Goal: Information Seeking & Learning: Learn about a topic

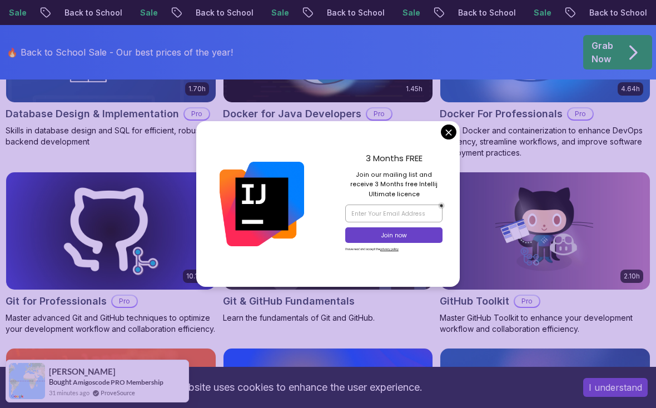
scroll to position [1210, 0]
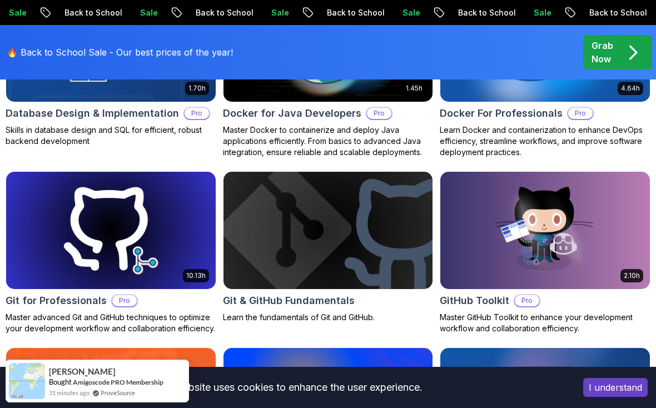
click at [444, 137] on p "Learn Docker and containerization to enhance DevOps efficiency, streamline work…" at bounding box center [544, 140] width 211 height 33
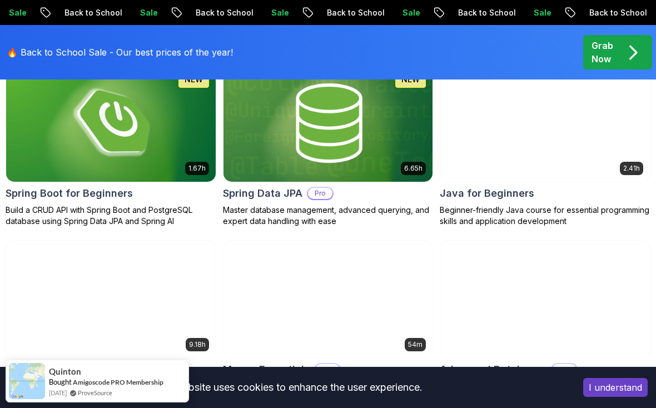
scroll to position [582, 0]
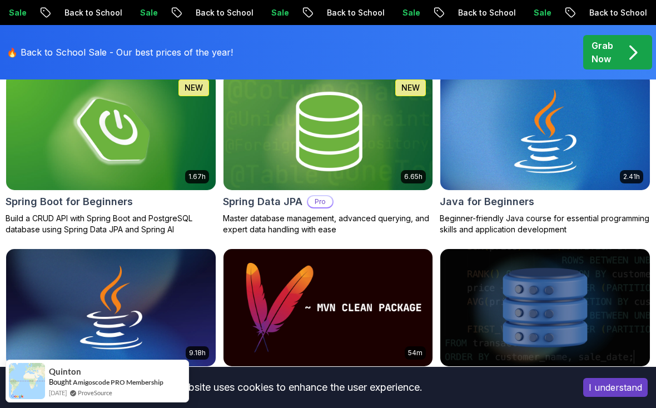
click at [573, 137] on img at bounding box center [544, 131] width 209 height 117
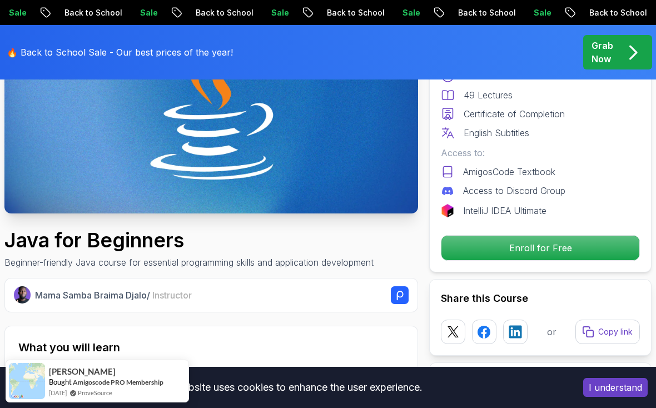
click at [571, 247] on p "Enroll for Free" at bounding box center [540, 248] width 198 height 24
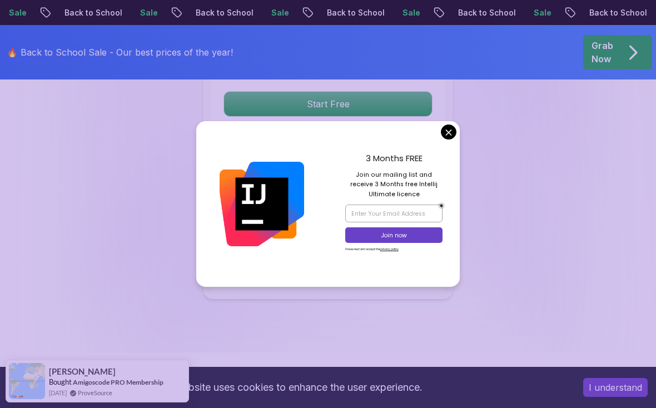
scroll to position [2582, 0]
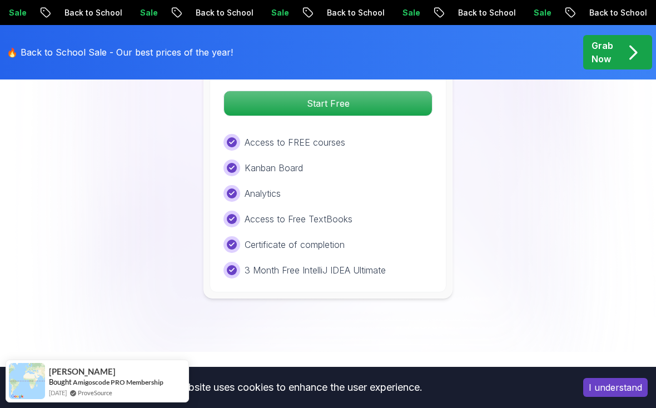
click at [444, 141] on div "Free Plan Ideal for beginners exploring coding and learning the basics for free…" at bounding box center [327, 147] width 237 height 289
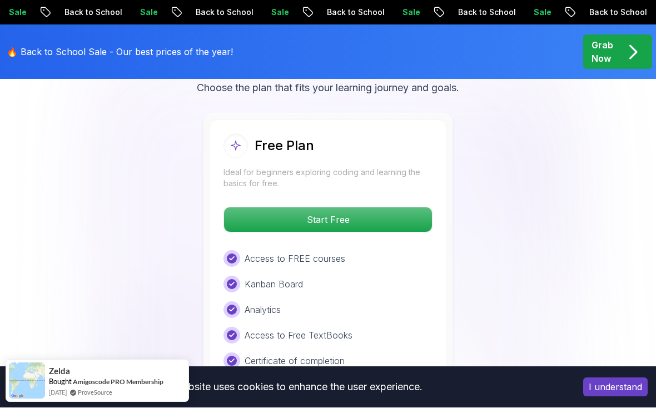
scroll to position [2466, 0]
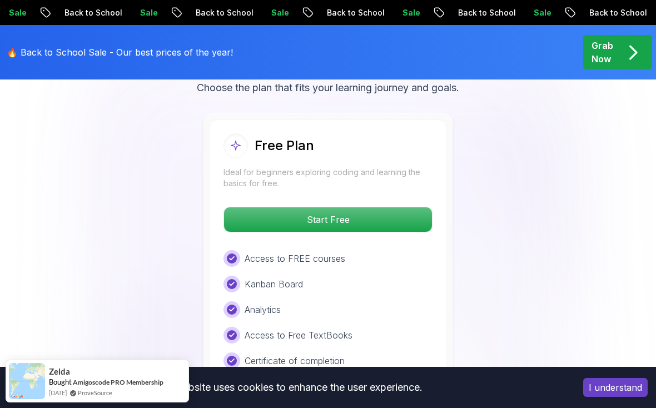
click at [396, 207] on p "Start Free" at bounding box center [328, 219] width 208 height 24
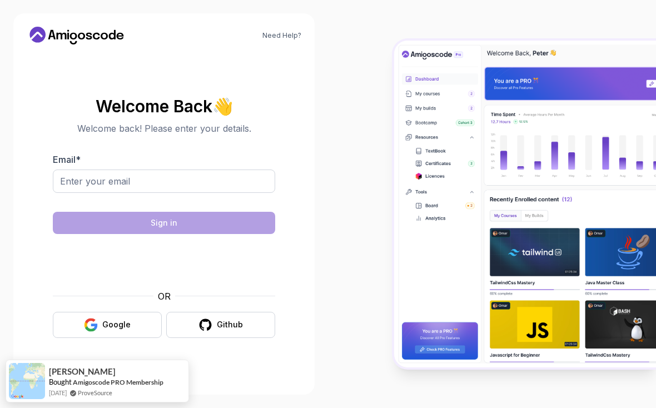
click at [450, 143] on img at bounding box center [525, 204] width 262 height 326
click at [84, 193] on input "Email *" at bounding box center [164, 180] width 222 height 23
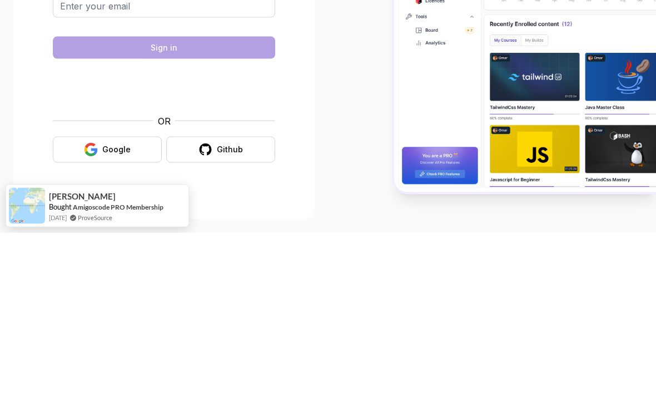
click at [86, 318] on icon "button" at bounding box center [91, 325] width 14 height 14
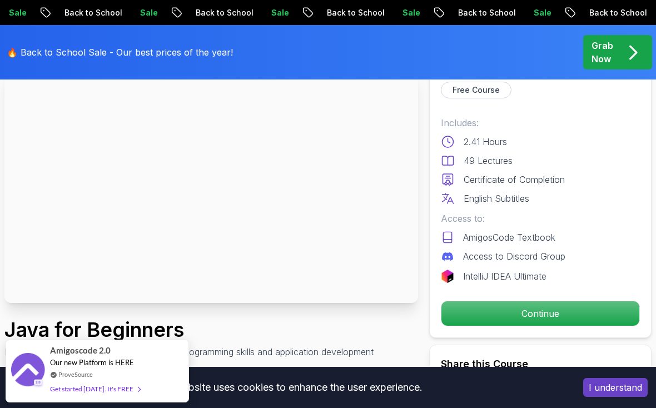
scroll to position [77, 0]
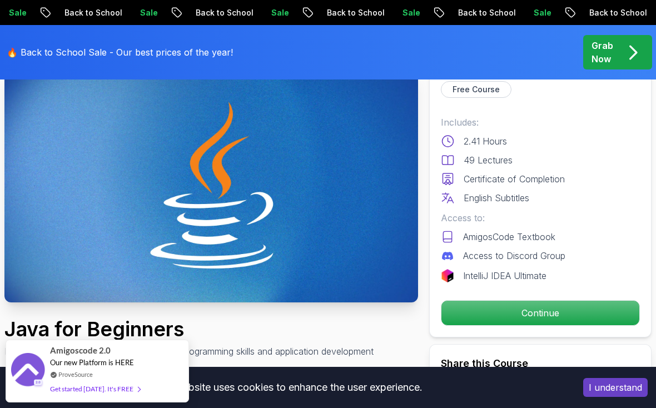
click at [561, 314] on p "Continue" at bounding box center [540, 313] width 198 height 24
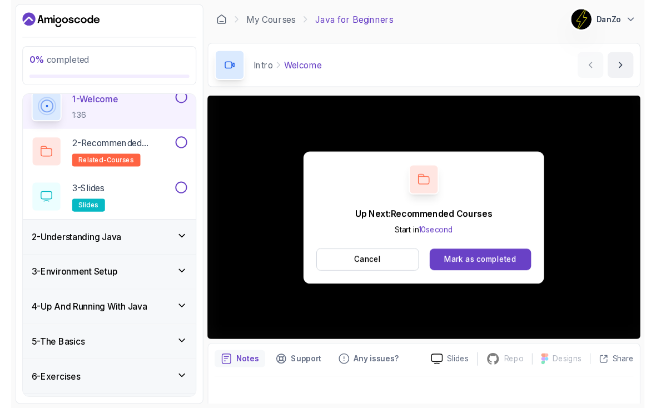
scroll to position [2, 0]
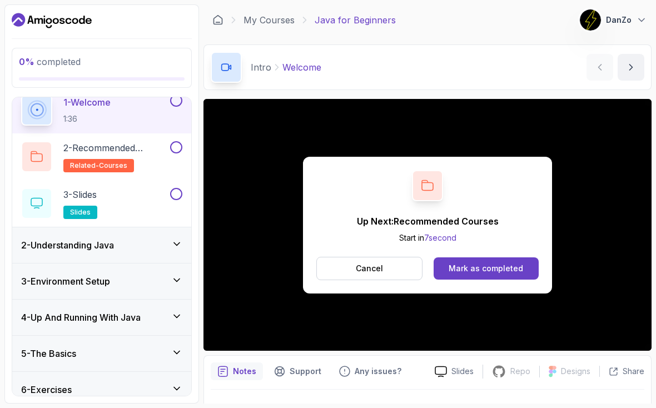
click at [502, 272] on div "Mark as completed" at bounding box center [485, 268] width 74 height 11
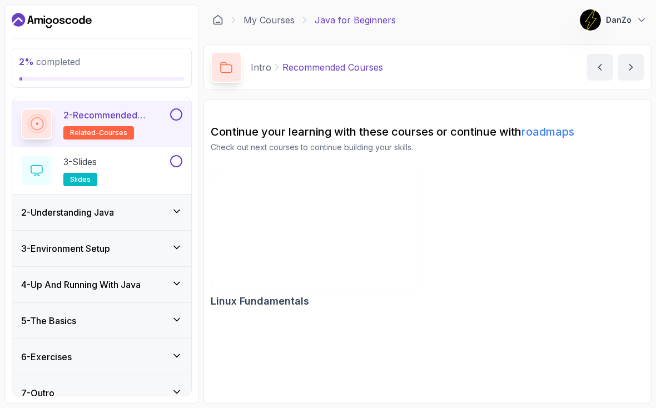
scroll to position [78, 0]
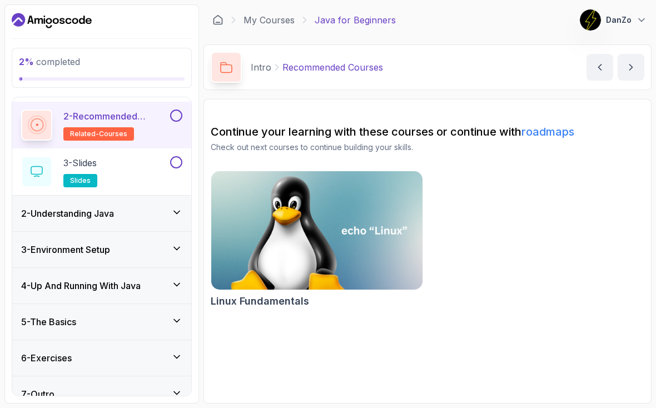
click at [178, 211] on icon at bounding box center [176, 212] width 11 height 11
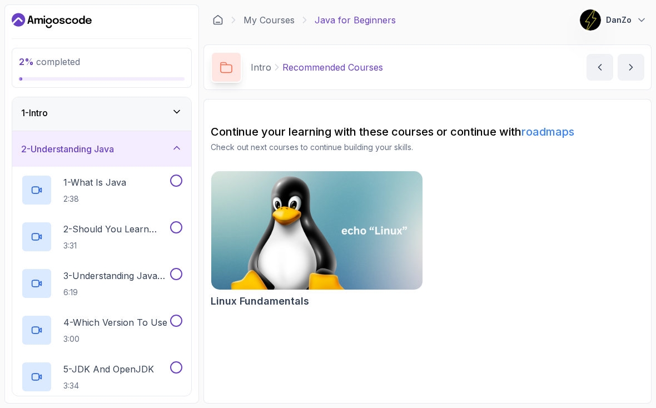
scroll to position [1, 0]
click at [177, 155] on div "2 - Understanding Java" at bounding box center [101, 150] width 179 height 36
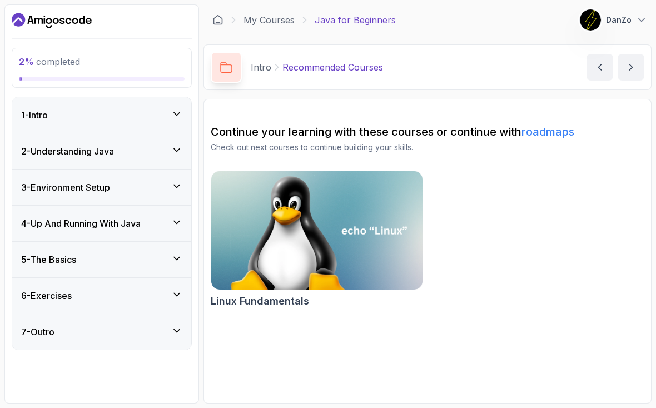
scroll to position [0, 0]
click at [182, 111] on div "1 - Intro" at bounding box center [101, 115] width 179 height 36
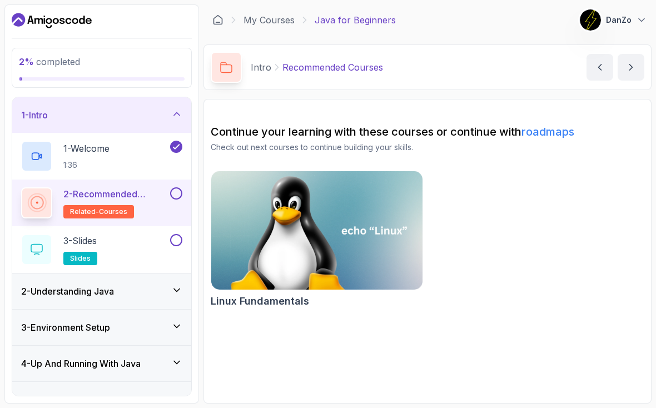
click at [150, 200] on p "2 - Recommended Courses" at bounding box center [115, 193] width 104 height 13
click at [131, 201] on h2 "2 - Recommended Courses related-courses" at bounding box center [115, 202] width 104 height 31
click at [121, 214] on span "related-courses" at bounding box center [98, 211] width 57 height 9
click at [303, 248] on img at bounding box center [316, 230] width 211 height 118
click at [174, 201] on button "2 - Recommended Courses related-courses" at bounding box center [101, 202] width 161 height 31
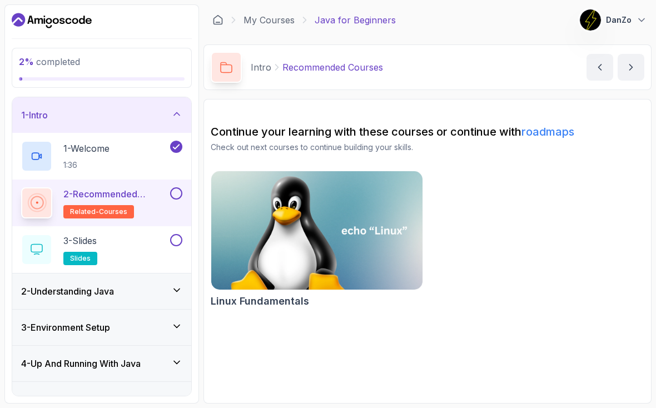
click at [133, 202] on h2 "2 - Recommended Courses related-courses" at bounding box center [115, 202] width 104 height 31
click at [49, 204] on div at bounding box center [37, 202] width 26 height 26
click at [106, 203] on h2 "2 - Recommended Courses related-courses" at bounding box center [115, 202] width 104 height 31
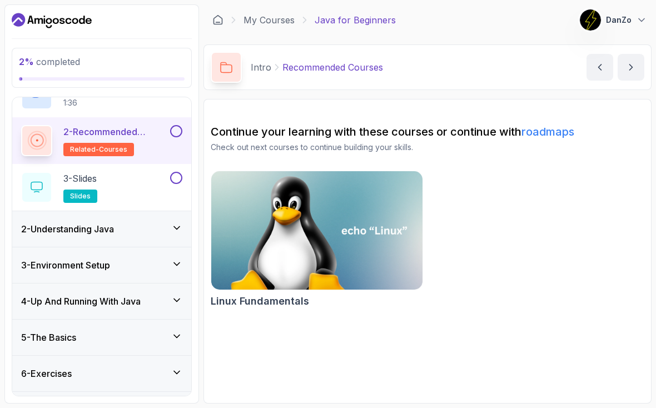
scroll to position [66, 0]
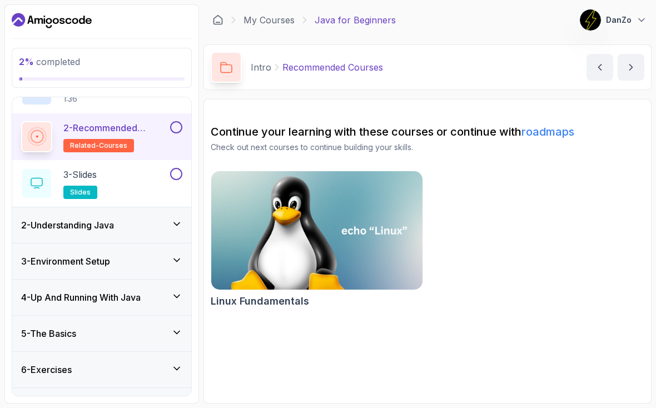
click at [147, 182] on div "3 - Slides slides" at bounding box center [94, 183] width 147 height 31
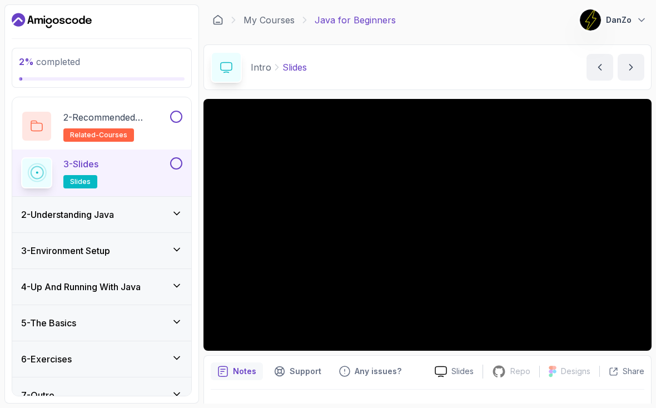
click at [175, 164] on button at bounding box center [176, 163] width 12 height 12
click at [174, 121] on button at bounding box center [176, 117] width 12 height 12
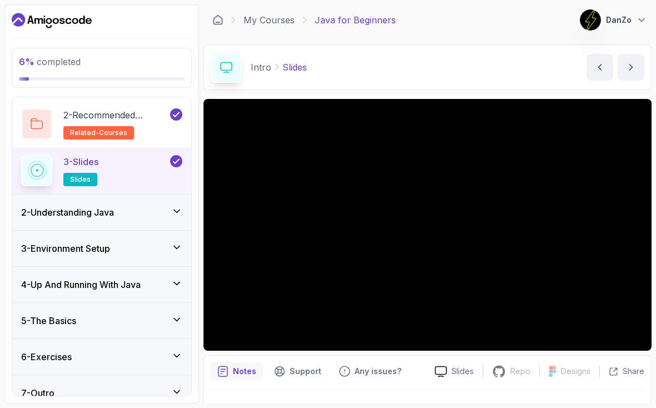
scroll to position [78, 0]
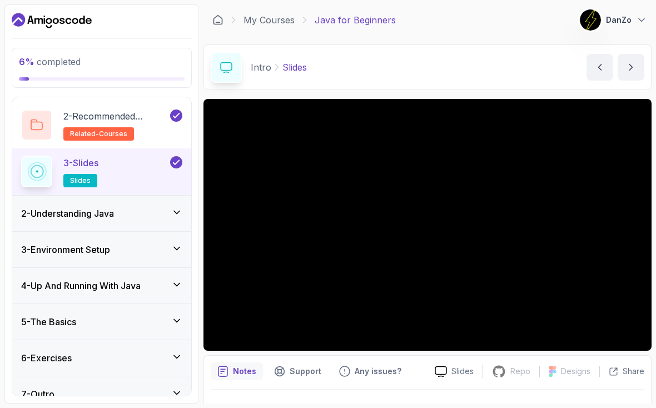
click at [172, 216] on icon at bounding box center [176, 212] width 11 height 11
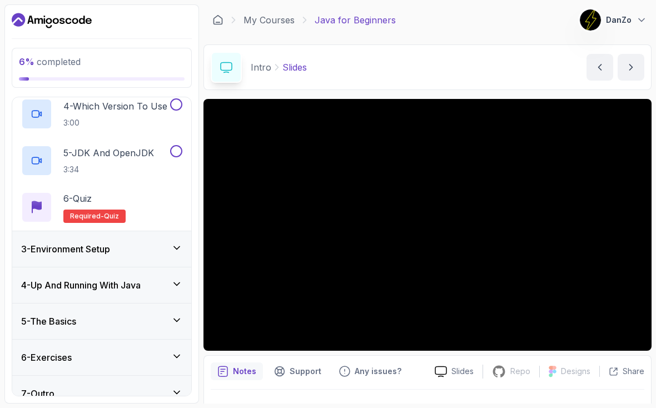
scroll to position [218, 0]
click at [182, 326] on div "5 - The Basics" at bounding box center [101, 322] width 179 height 36
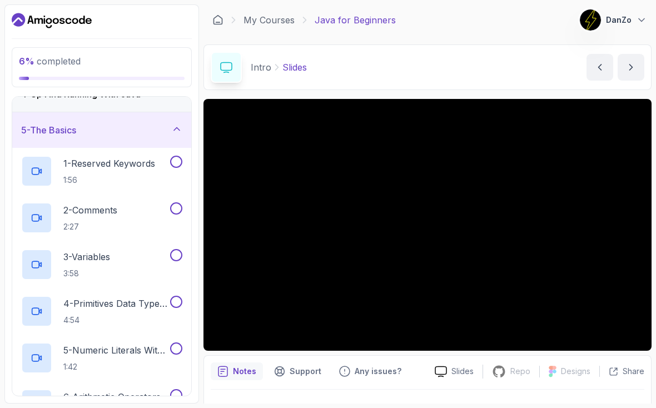
scroll to position [118, 0]
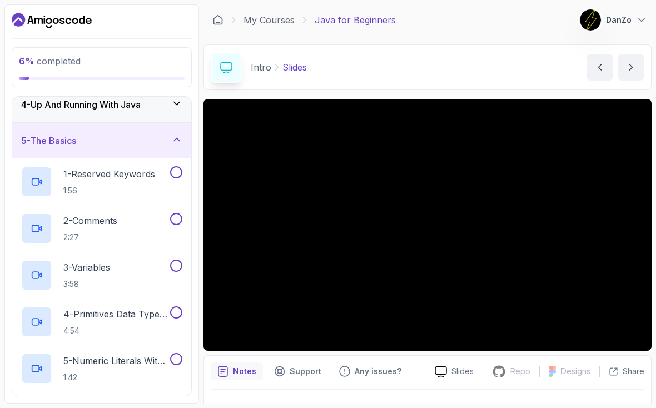
click at [178, 139] on icon at bounding box center [177, 139] width 6 height 3
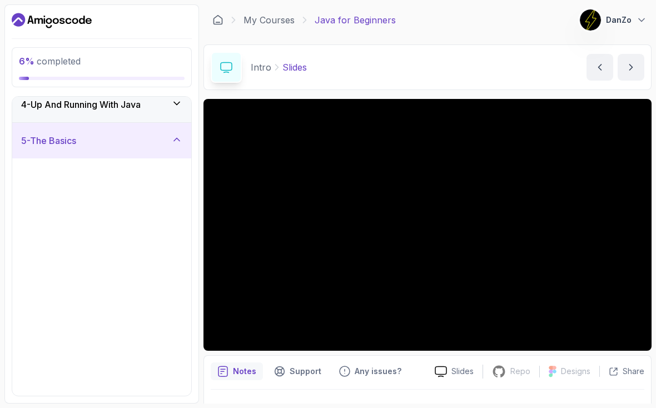
scroll to position [0, 0]
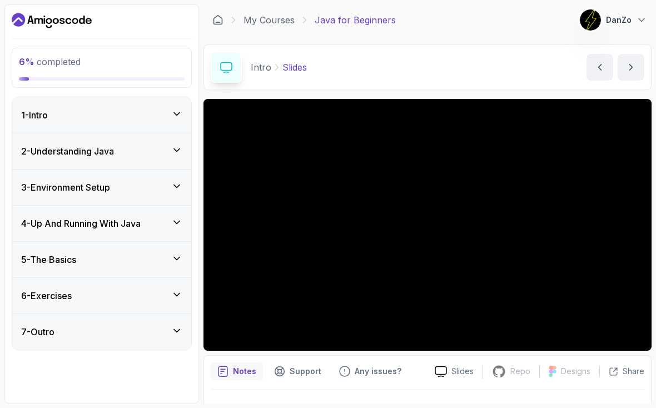
click at [176, 298] on icon at bounding box center [176, 294] width 11 height 11
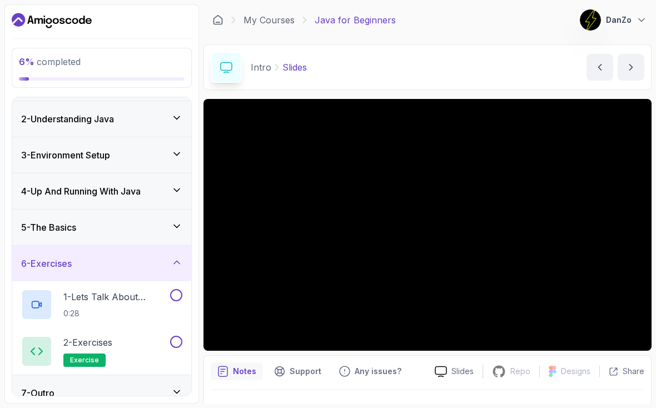
scroll to position [31, 0]
click at [175, 262] on icon at bounding box center [176, 263] width 11 height 11
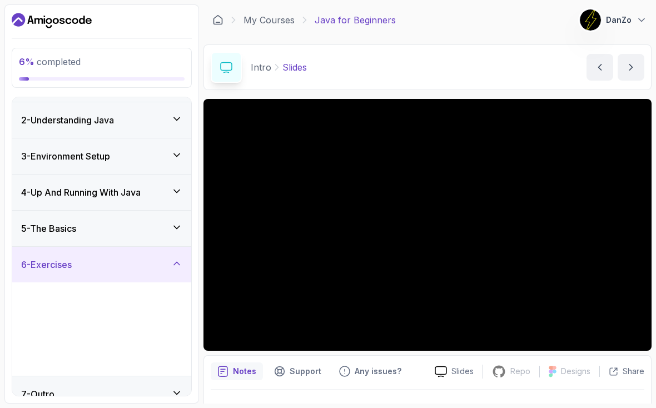
scroll to position [0, 0]
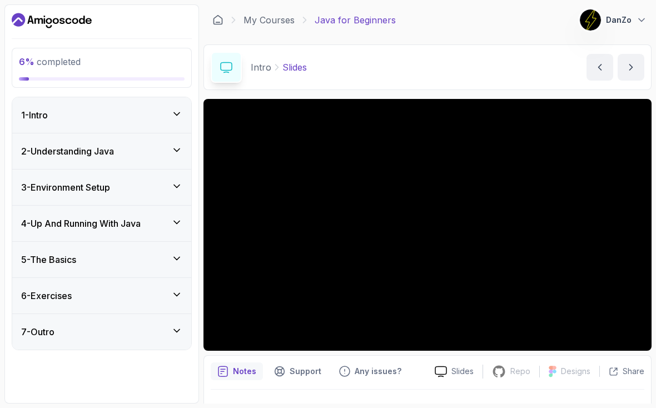
click at [172, 292] on icon at bounding box center [176, 294] width 11 height 11
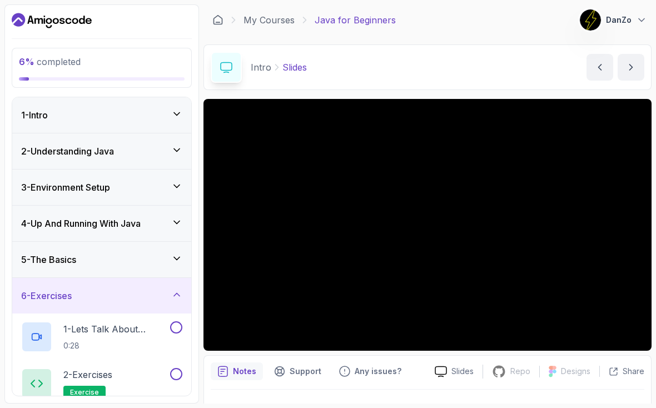
click at [182, 292] on div "6 - Exercises" at bounding box center [101, 296] width 179 height 36
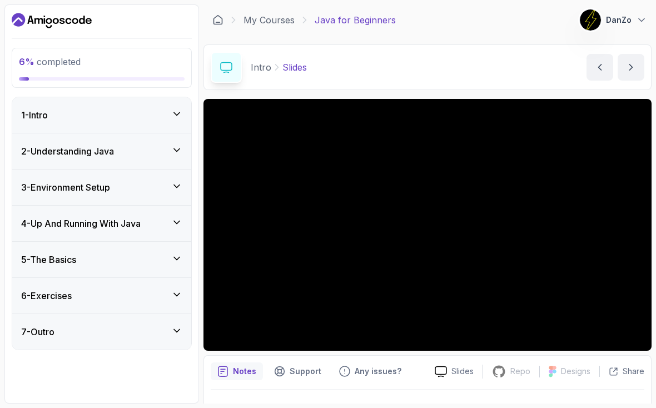
click at [174, 333] on icon at bounding box center [176, 330] width 11 height 11
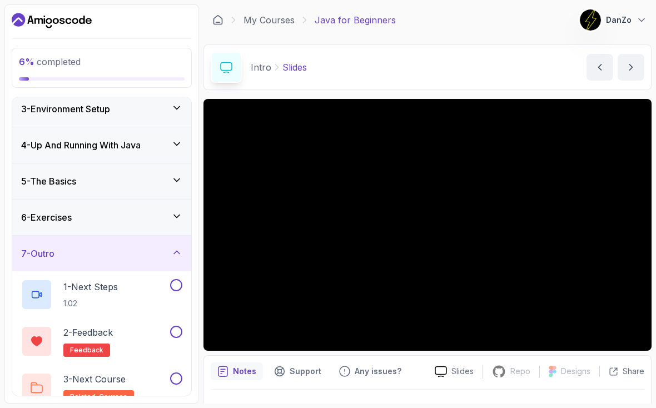
scroll to position [78, 0]
click at [182, 255] on icon at bounding box center [176, 252] width 11 height 11
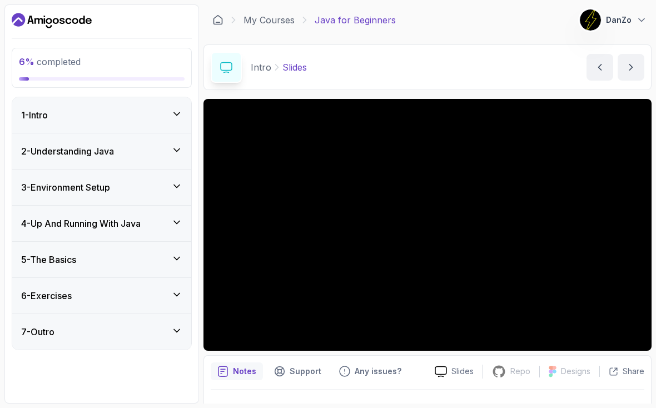
scroll to position [6, 0]
click at [175, 147] on icon at bounding box center [176, 149] width 11 height 11
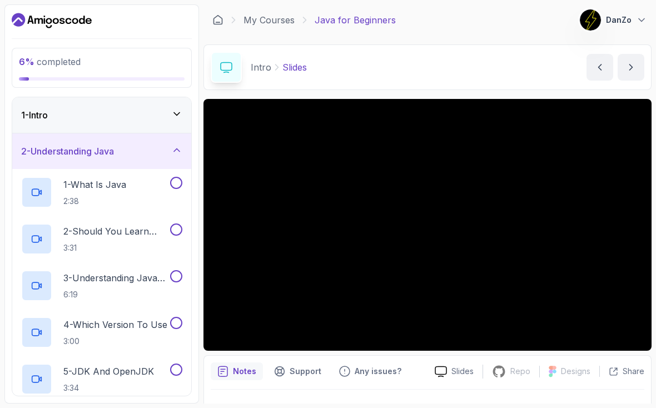
click at [139, 179] on div "1 - What Is Java 2:38" at bounding box center [94, 192] width 147 height 31
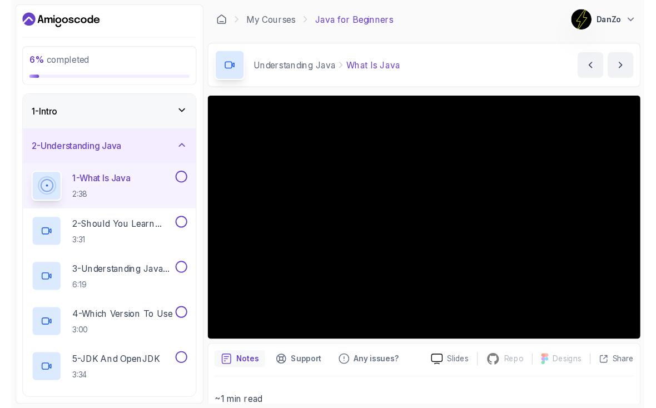
scroll to position [2, 0]
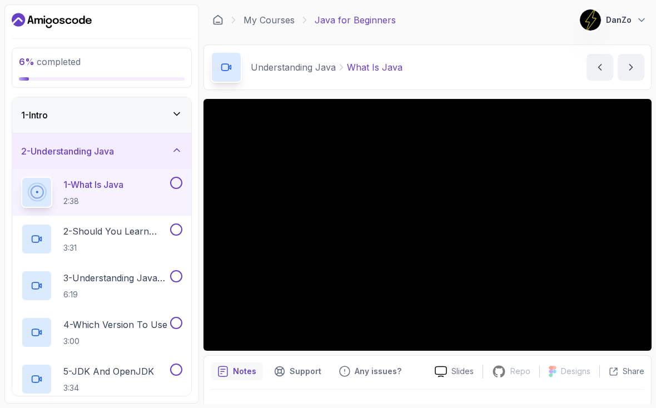
click at [176, 183] on button at bounding box center [176, 183] width 12 height 12
click at [94, 224] on p "2 - Should You Learn Java" at bounding box center [115, 230] width 104 height 13
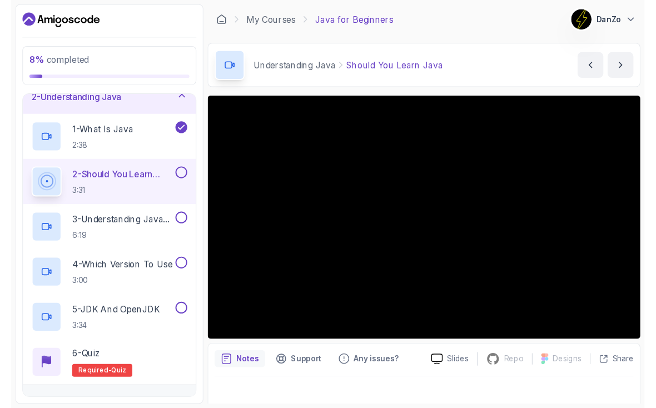
scroll to position [2, 0]
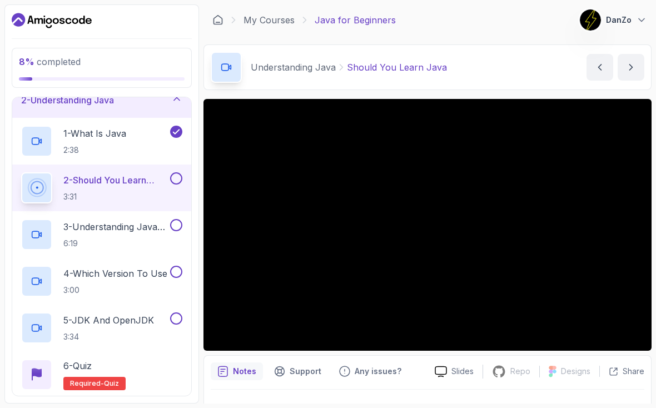
click at [169, 181] on div at bounding box center [175, 178] width 14 height 12
click at [176, 227] on button at bounding box center [176, 225] width 12 height 12
click at [173, 178] on button at bounding box center [176, 178] width 12 height 12
click at [174, 269] on button at bounding box center [176, 272] width 12 height 12
click at [175, 322] on button at bounding box center [176, 318] width 12 height 12
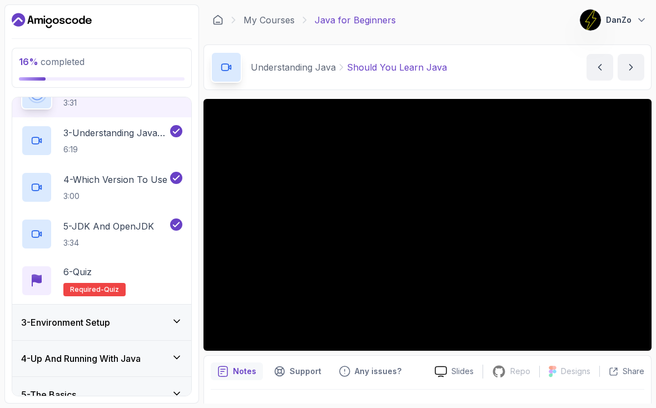
scroll to position [144, 0]
click at [153, 274] on div "6 - Quiz Required- quiz" at bounding box center [101, 281] width 161 height 31
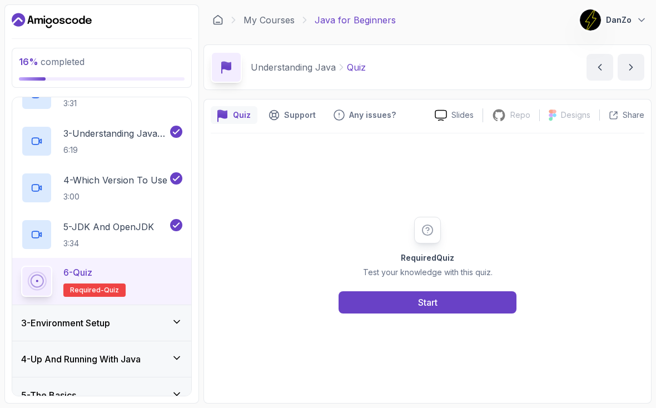
scroll to position [3, 0]
click at [461, 313] on button "Start" at bounding box center [427, 302] width 178 height 22
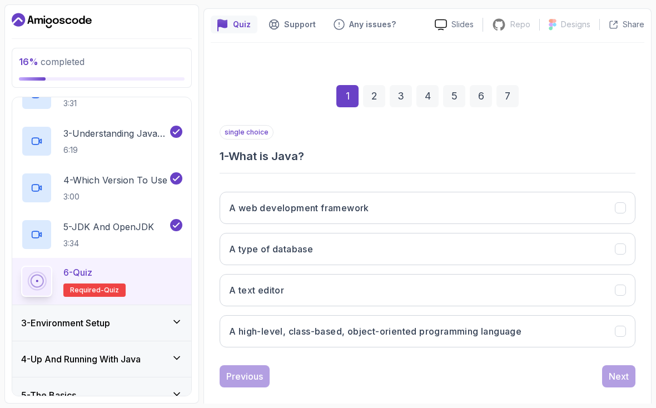
scroll to position [90, 0]
click at [467, 328] on h3 "A high-level, class-based, object-oriented programming language" at bounding box center [375, 331] width 292 height 13
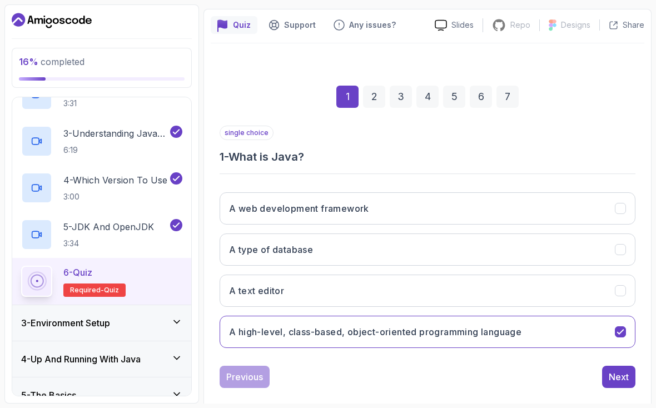
click at [616, 376] on div "Next" at bounding box center [618, 376] width 20 height 13
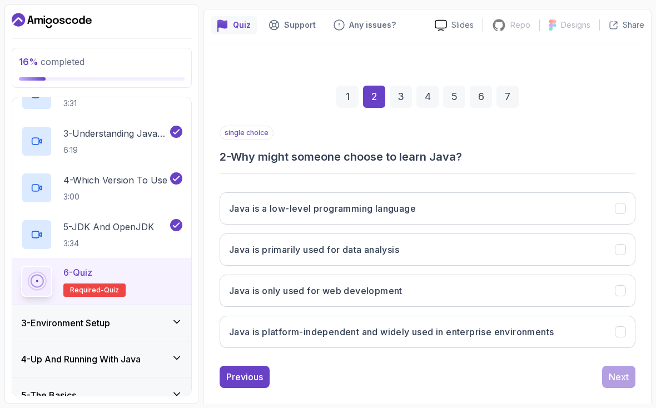
click at [495, 336] on button "Java is platform-independent and widely used in enterprise environments" at bounding box center [427, 332] width 416 height 32
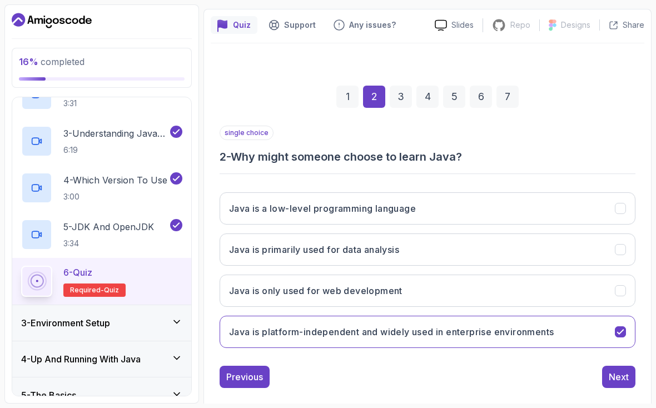
click at [626, 382] on button "Next" at bounding box center [618, 377] width 33 height 22
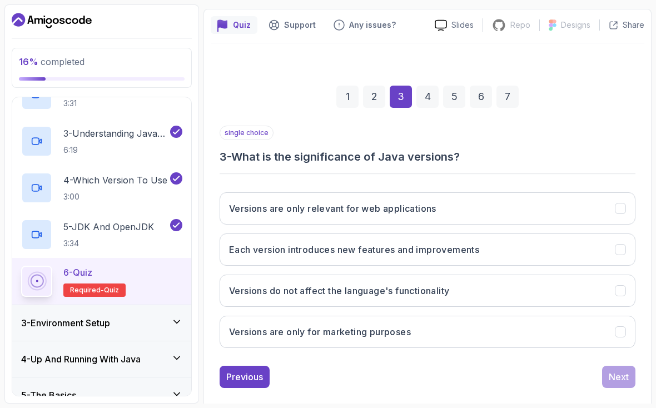
click at [474, 247] on h3 "Each version introduces new features and improvements" at bounding box center [354, 249] width 250 height 13
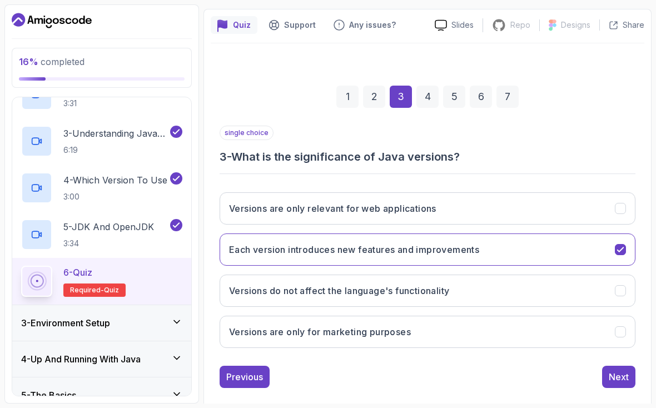
click at [617, 383] on button "Next" at bounding box center [618, 377] width 33 height 22
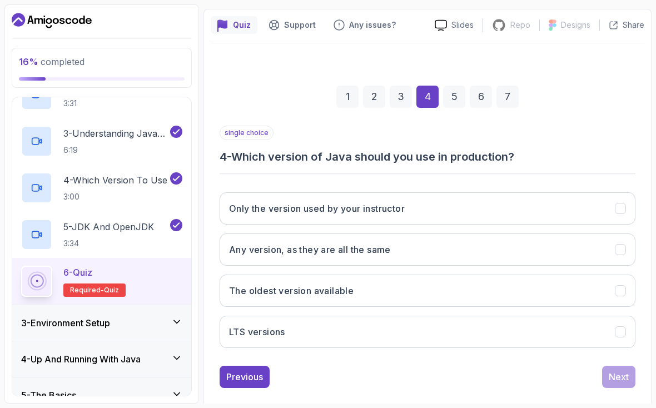
click at [314, 324] on button "LTS versions" at bounding box center [427, 332] width 416 height 32
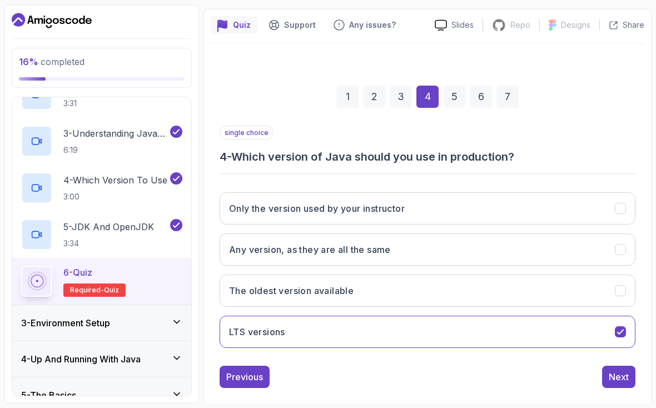
click at [616, 374] on div "Next" at bounding box center [618, 376] width 20 height 13
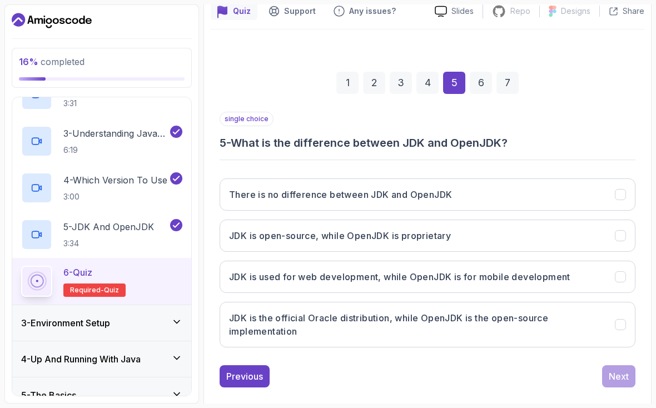
scroll to position [103, 0]
click at [447, 322] on h3 "JDK is the official Oracle distribution, while OpenJDK is the open-source imple…" at bounding box center [415, 325] width 372 height 27
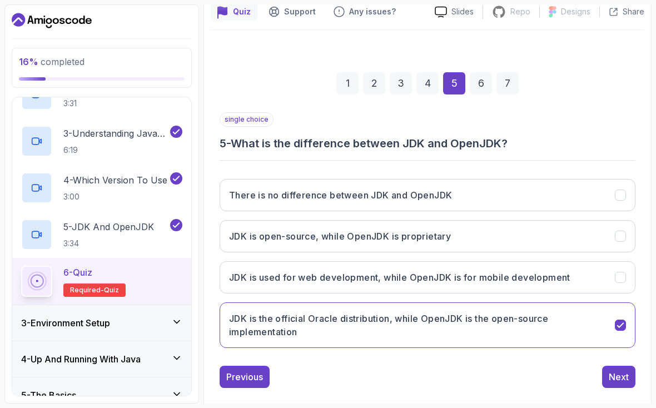
click at [621, 383] on button "Next" at bounding box center [618, 377] width 33 height 22
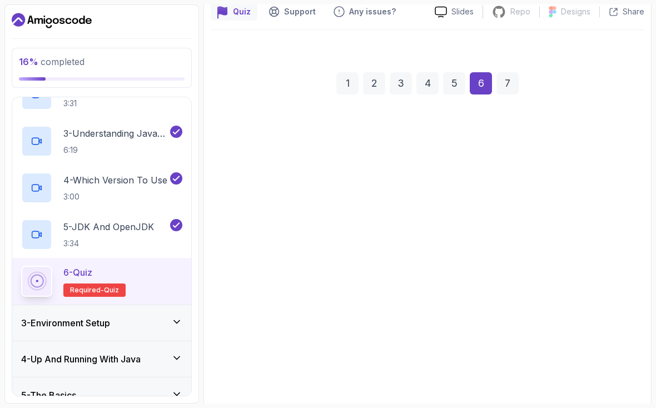
scroll to position [90, 0]
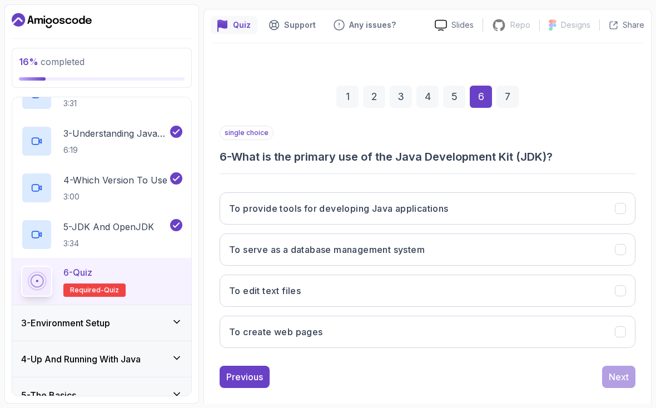
click at [471, 197] on button "To provide tools for developing Java applications" at bounding box center [427, 208] width 416 height 32
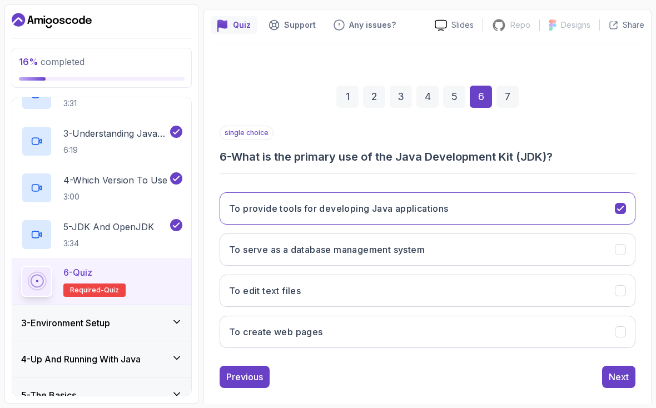
click at [614, 370] on div "Next" at bounding box center [618, 376] width 20 height 13
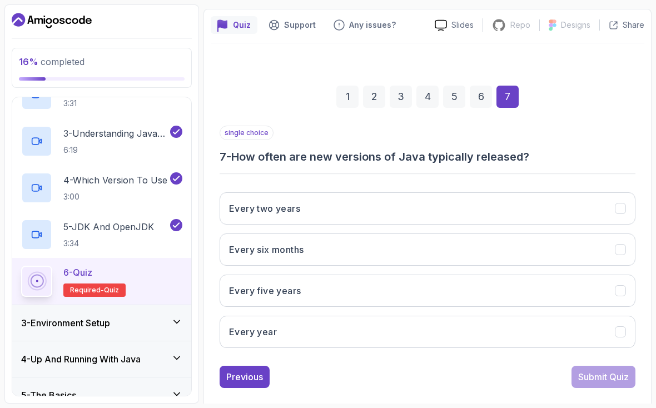
click at [449, 337] on button "Every year" at bounding box center [427, 332] width 416 height 32
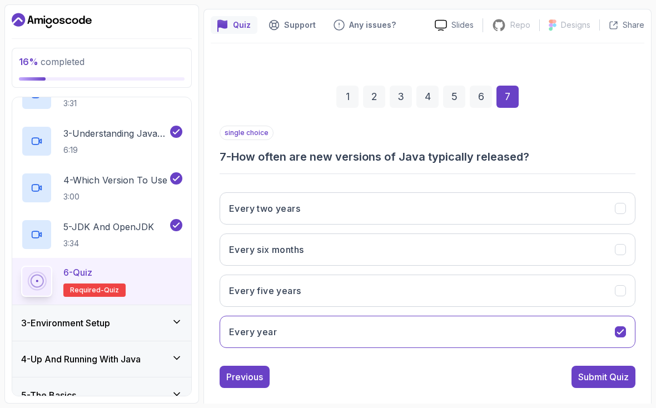
click at [598, 381] on button "Submit Quiz" at bounding box center [603, 377] width 64 height 22
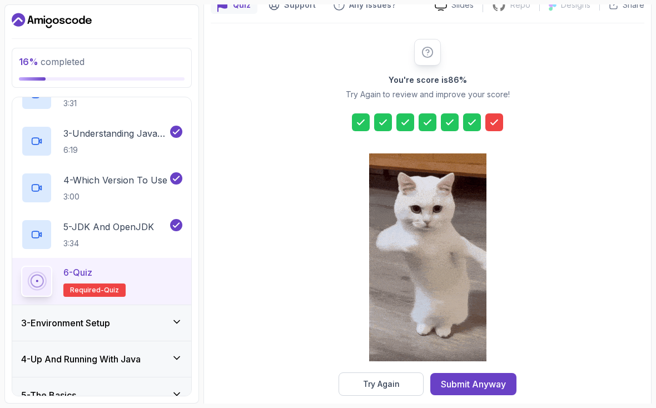
scroll to position [109, 0]
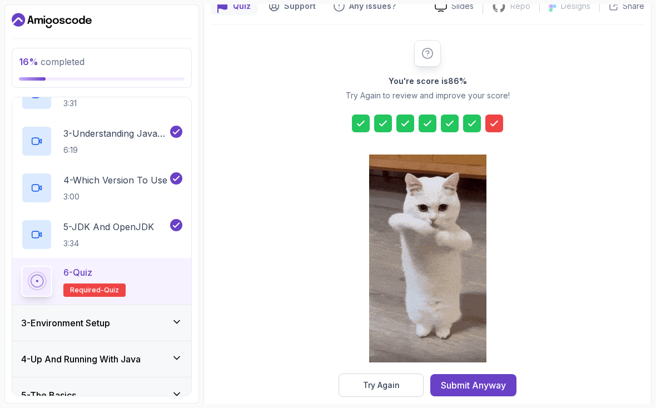
click at [490, 384] on div "Submit Anyway" at bounding box center [473, 384] width 65 height 13
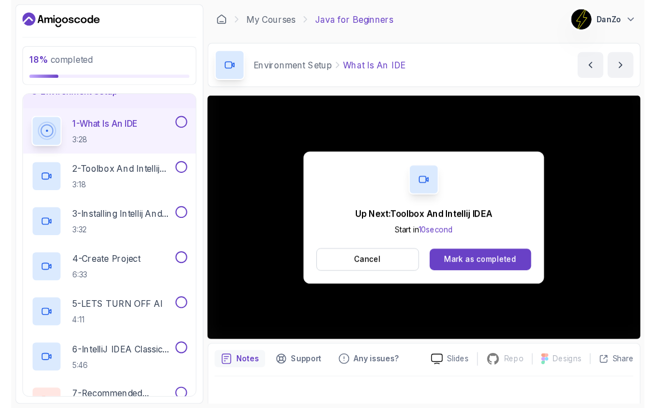
scroll to position [2, 0]
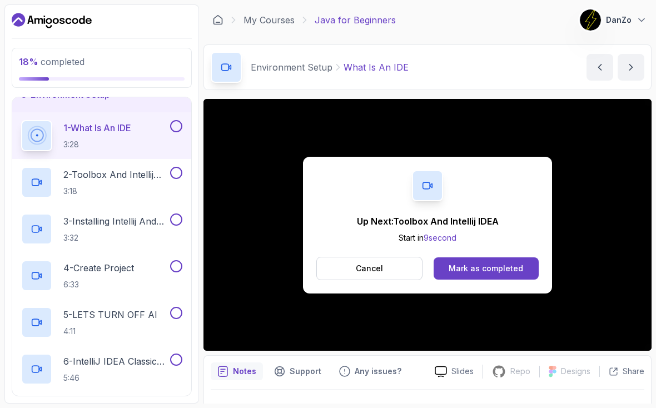
click at [503, 263] on div "Mark as completed" at bounding box center [485, 268] width 74 height 11
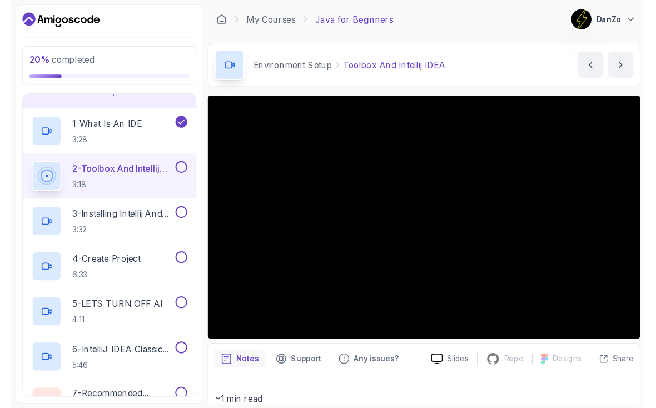
scroll to position [2, 0]
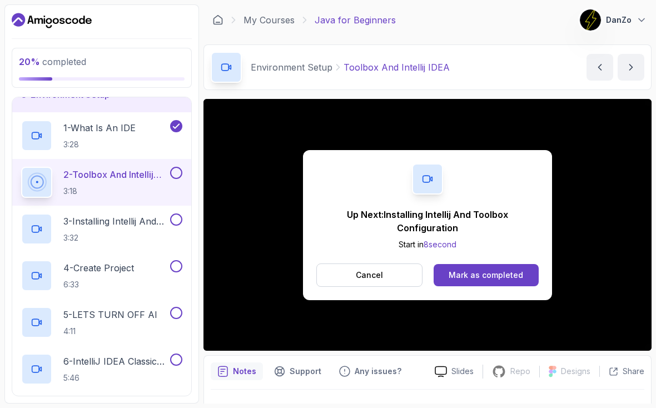
click at [520, 276] on div "Mark as completed" at bounding box center [485, 274] width 74 height 11
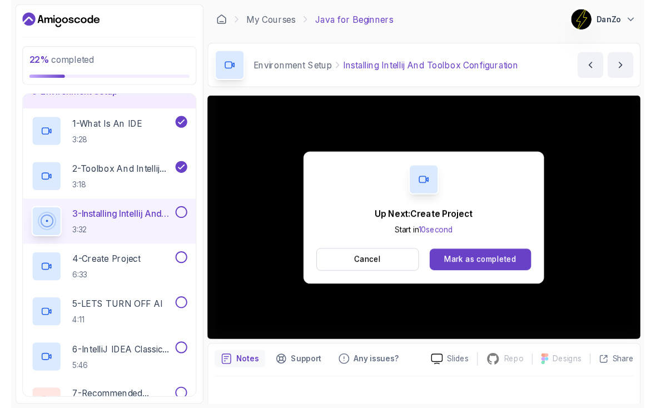
scroll to position [2, 0]
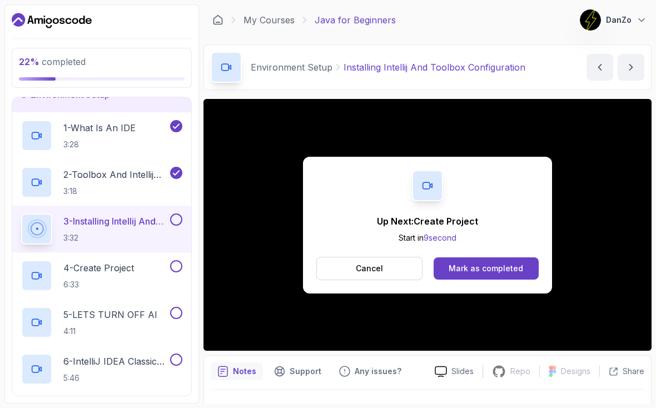
click at [520, 268] on div "Mark as completed" at bounding box center [485, 268] width 74 height 11
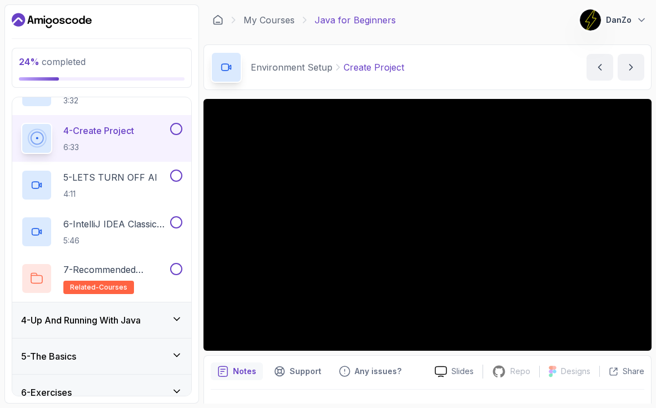
scroll to position [231, 0]
click at [578, 231] on div at bounding box center [427, 225] width 448 height 252
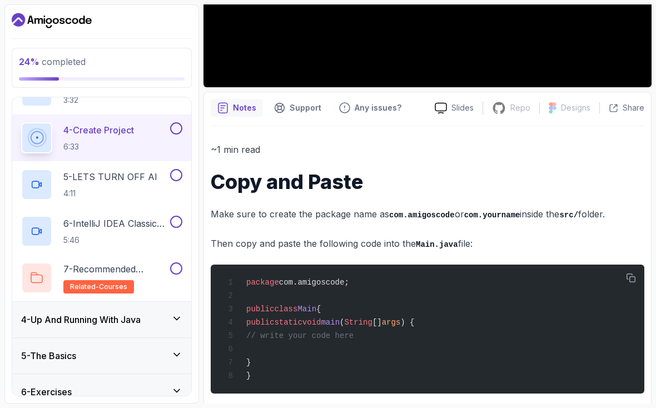
scroll to position [0, 0]
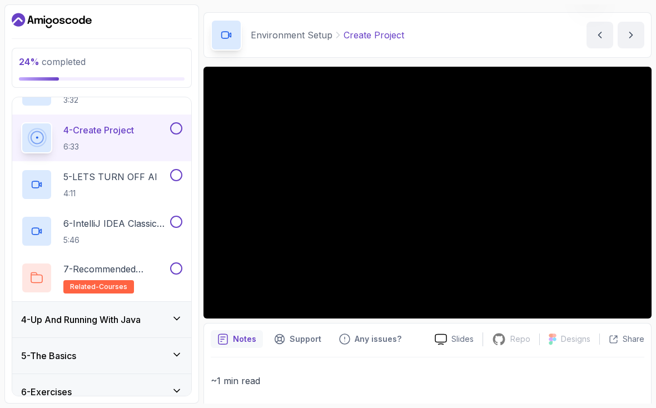
click at [573, 233] on div at bounding box center [427, 193] width 448 height 252
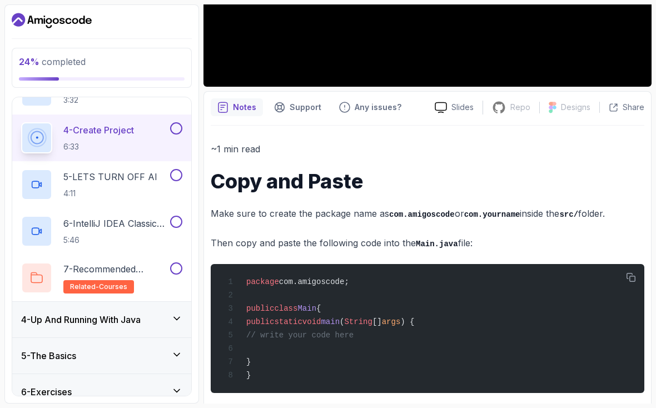
scroll to position [263, 0]
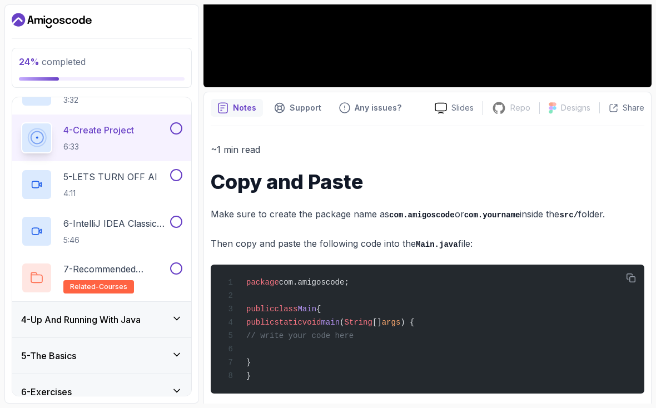
click at [573, 253] on div "~1 min read Copy and Paste Make sure to create the package name as com.amigosco…" at bounding box center [427, 268] width 433 height 252
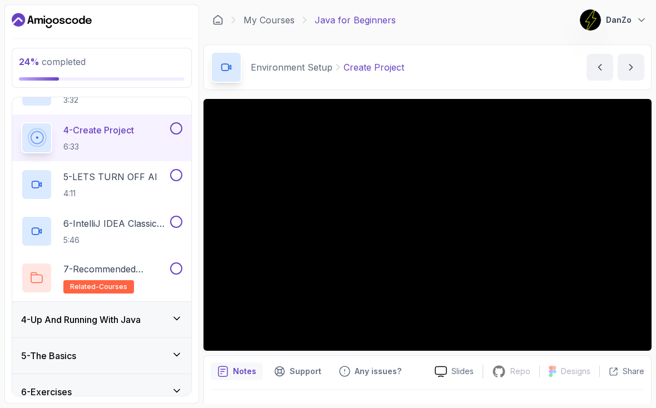
scroll to position [0, 0]
click at [61, 133] on div "4 - Create Project 6:33" at bounding box center [94, 137] width 147 height 31
click at [561, 232] on div at bounding box center [427, 225] width 448 height 252
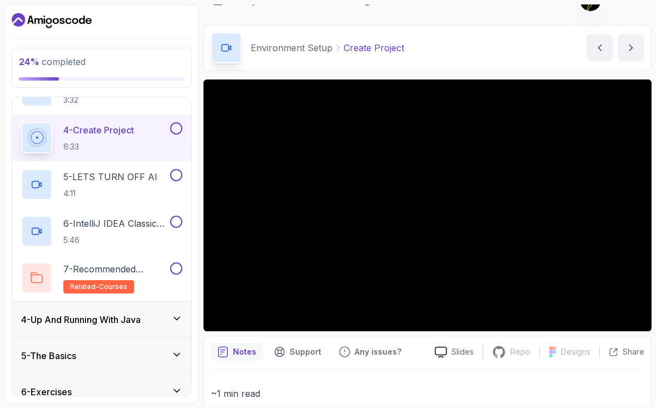
scroll to position [22, 0]
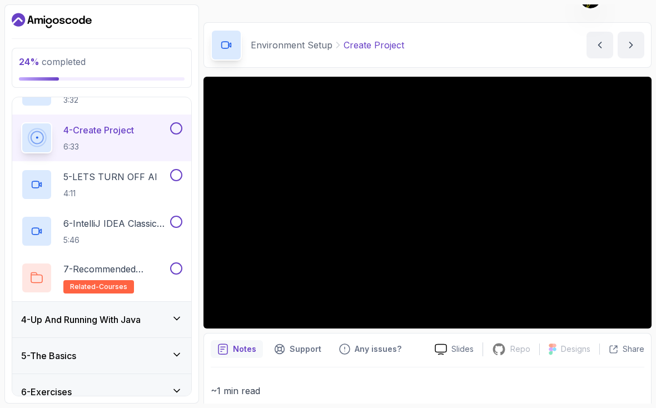
click at [562, 227] on div at bounding box center [427, 203] width 448 height 252
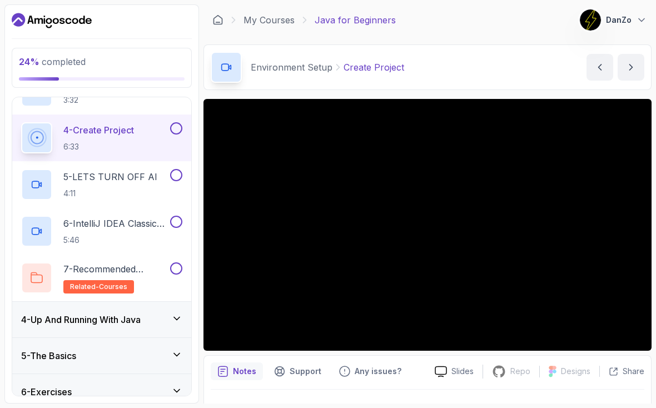
scroll to position [0, 0]
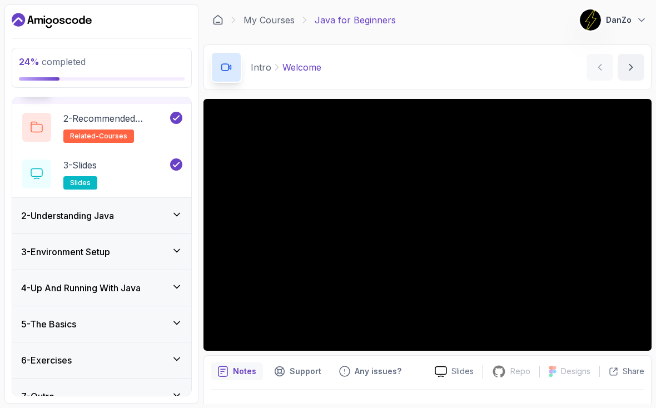
scroll to position [75, 0]
click at [53, 216] on h3 "2 - Understanding Java" at bounding box center [67, 215] width 93 height 13
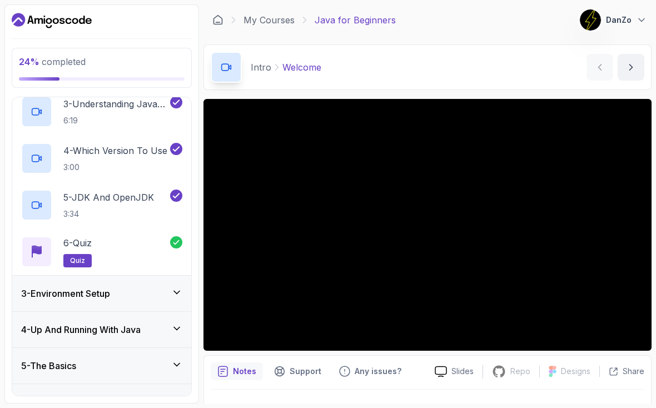
scroll to position [175, 0]
click at [59, 291] on h3 "3 - Environment Setup" at bounding box center [65, 292] width 89 height 13
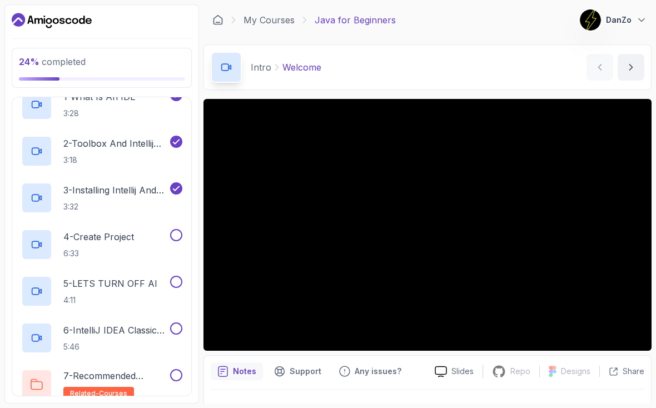
scroll to position [141, 0]
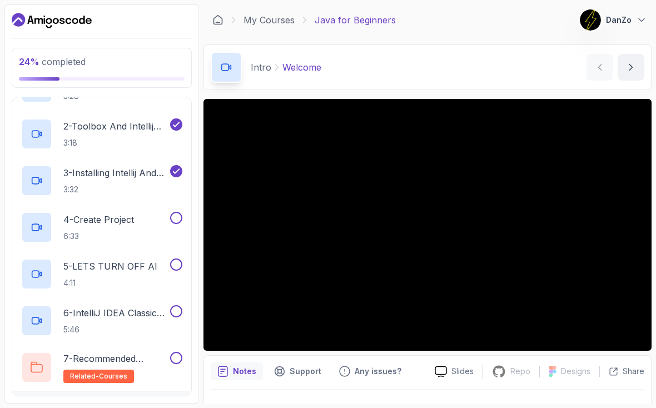
click at [79, 220] on p "4 - Create Project" at bounding box center [98, 219] width 71 height 13
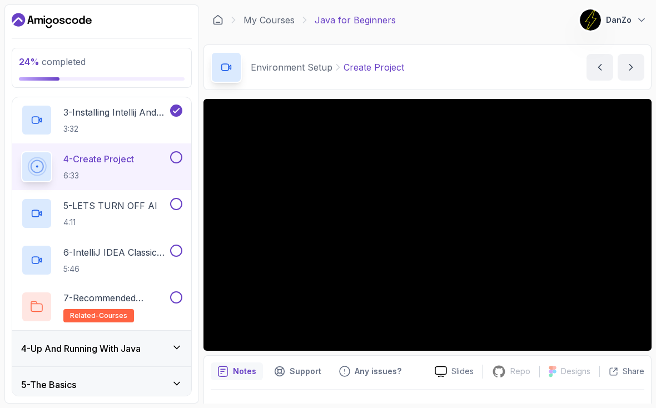
scroll to position [197, 0]
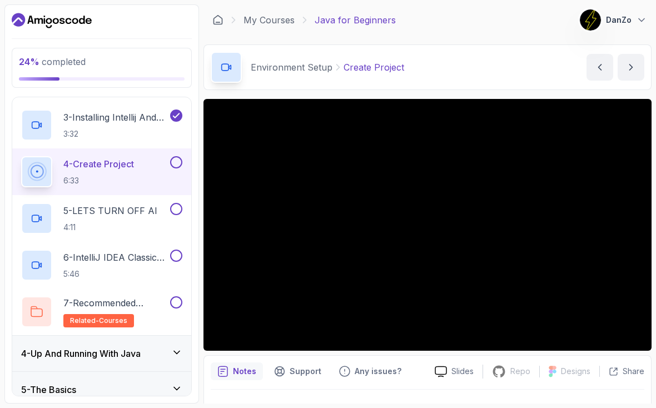
click at [174, 163] on button at bounding box center [176, 162] width 12 height 12
click at [178, 210] on button at bounding box center [176, 209] width 12 height 12
click at [174, 256] on button at bounding box center [176, 255] width 12 height 12
click at [176, 298] on button at bounding box center [176, 302] width 12 height 12
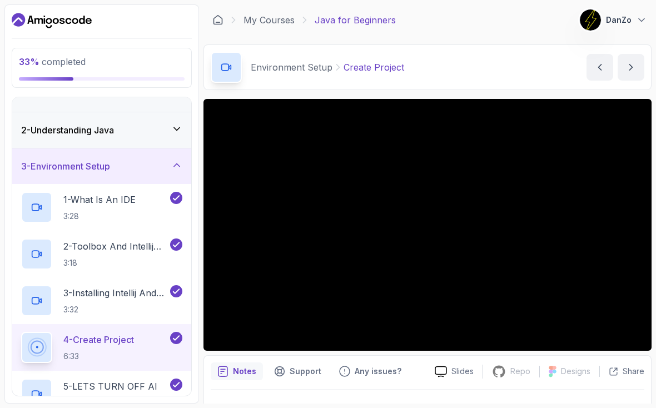
scroll to position [18, 0]
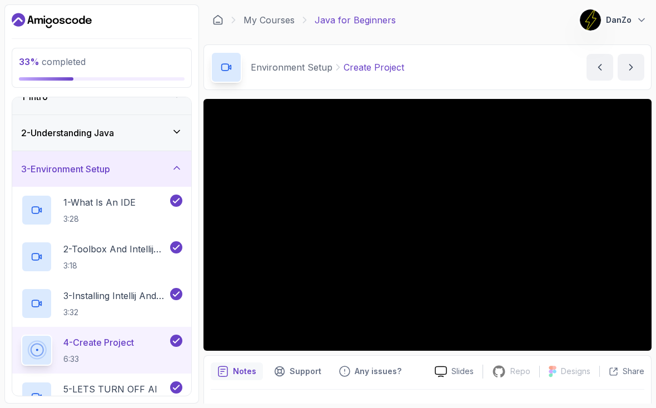
click at [110, 168] on h3 "3 - Environment Setup" at bounding box center [65, 168] width 89 height 13
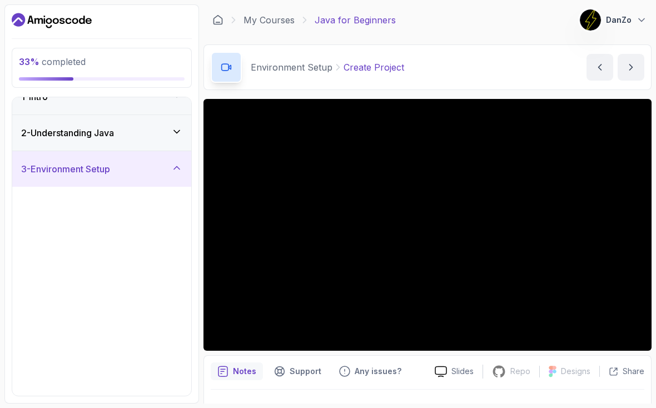
scroll to position [0, 0]
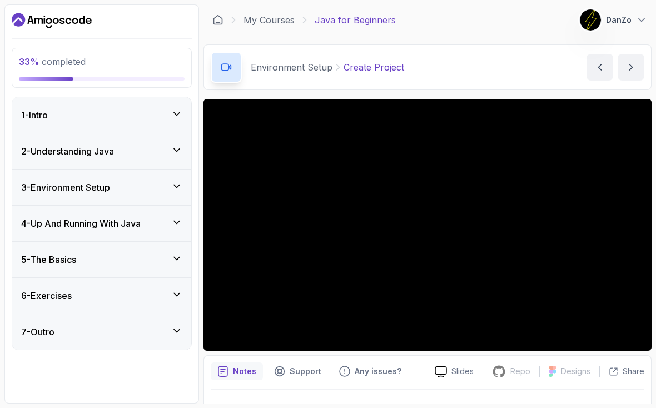
click at [47, 229] on h3 "4 - Up And Running With Java" at bounding box center [80, 223] width 119 height 13
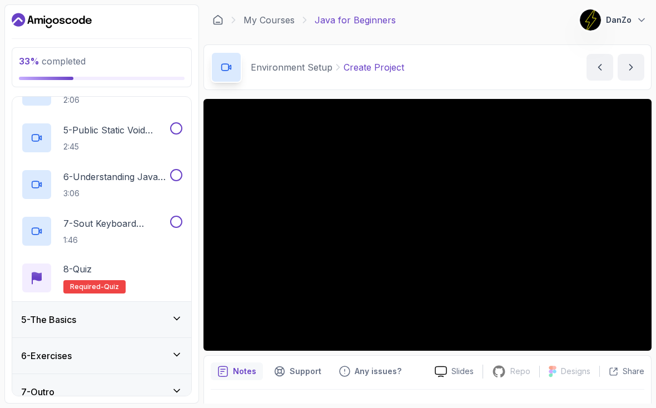
scroll to position [311, 0]
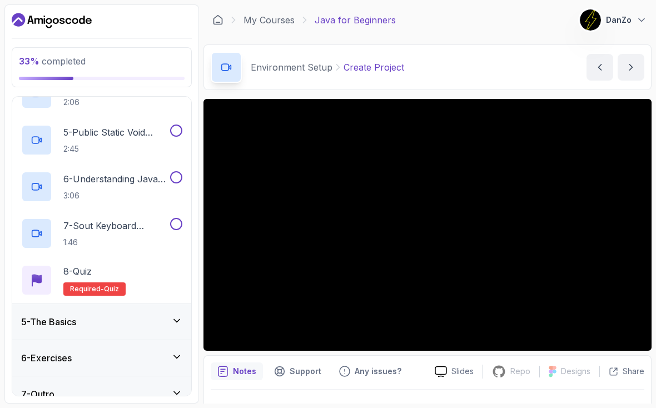
click at [53, 316] on h3 "5 - The Basics" at bounding box center [48, 321] width 55 height 13
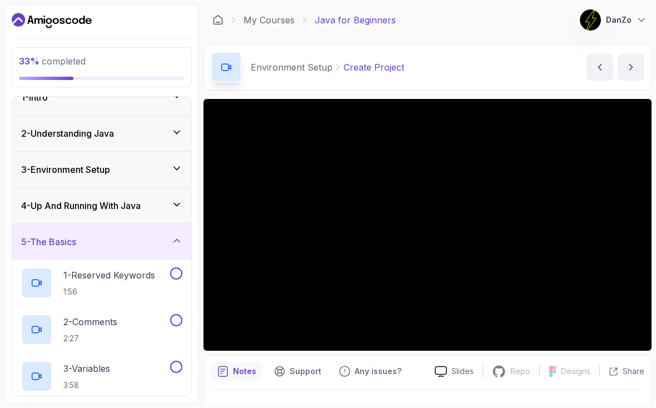
scroll to position [18, 0]
click at [49, 207] on h3 "4 - Up And Running With Java" at bounding box center [80, 204] width 119 height 13
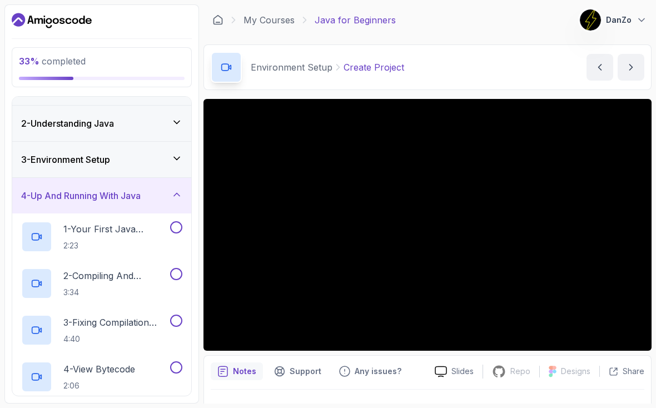
scroll to position [28, 0]
click at [79, 233] on p "1 - Your First Java Program" at bounding box center [115, 228] width 104 height 13
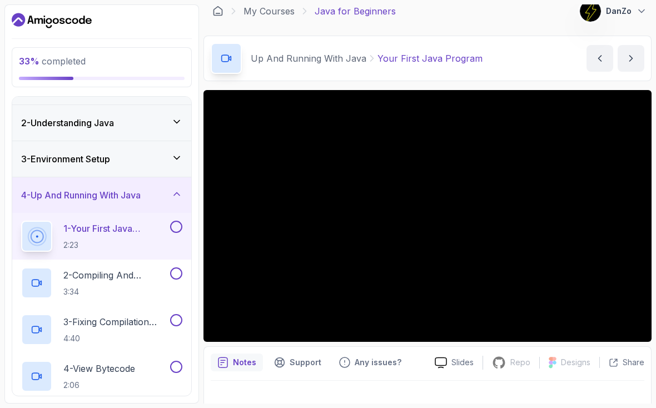
scroll to position [8, 0]
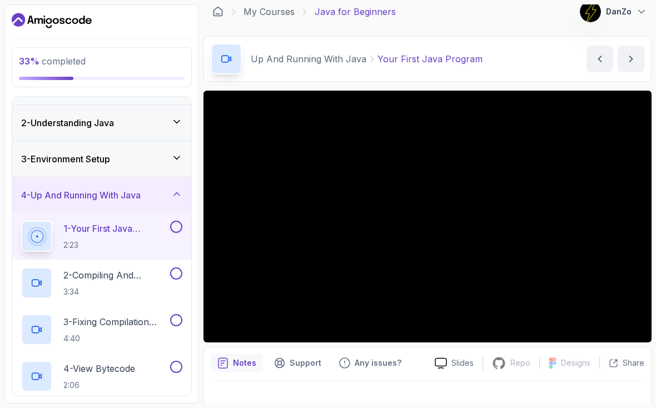
click at [577, 253] on div at bounding box center [427, 217] width 448 height 252
click at [561, 256] on div at bounding box center [427, 217] width 448 height 252
click at [561, 255] on div at bounding box center [427, 217] width 448 height 252
click at [588, 53] on button "previous content" at bounding box center [599, 59] width 27 height 27
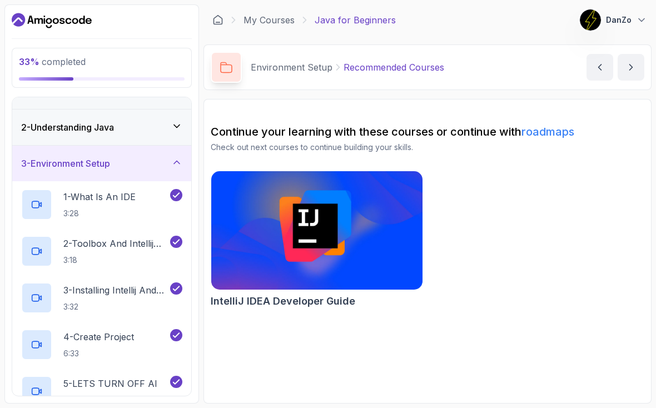
scroll to position [15, 0]
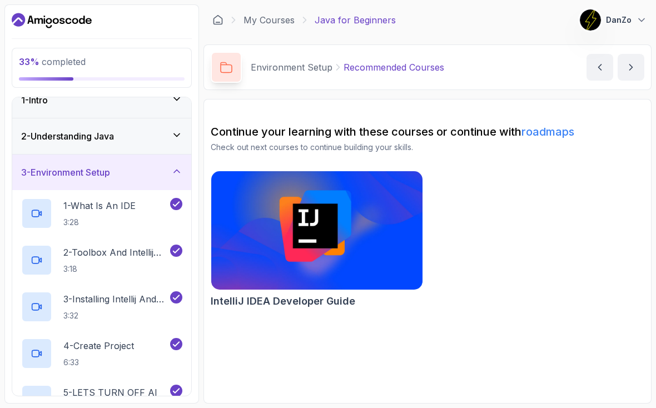
click at [60, 171] on h3 "3 - Environment Setup" at bounding box center [65, 172] width 89 height 13
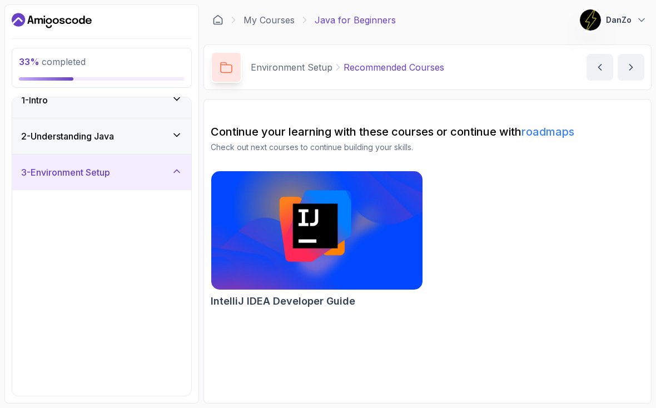
scroll to position [0, 0]
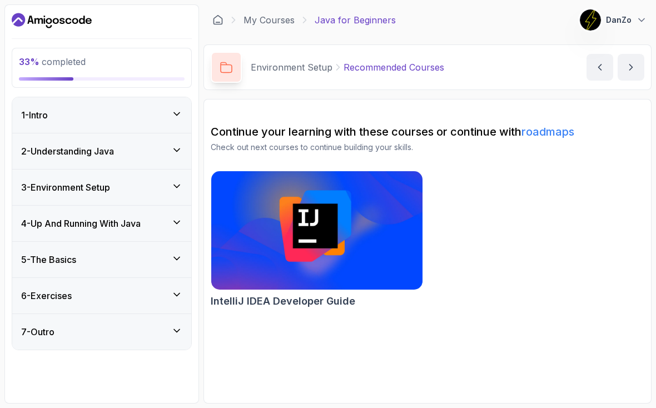
click at [47, 228] on h3 "4 - Up And Running With Java" at bounding box center [80, 223] width 119 height 13
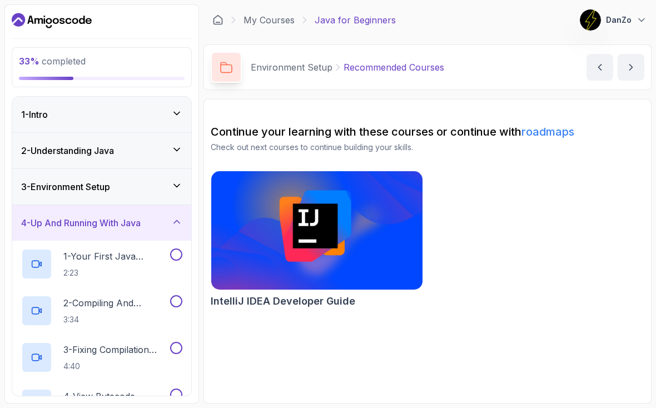
click at [148, 262] on p "1 - Your First Java Program" at bounding box center [115, 255] width 104 height 13
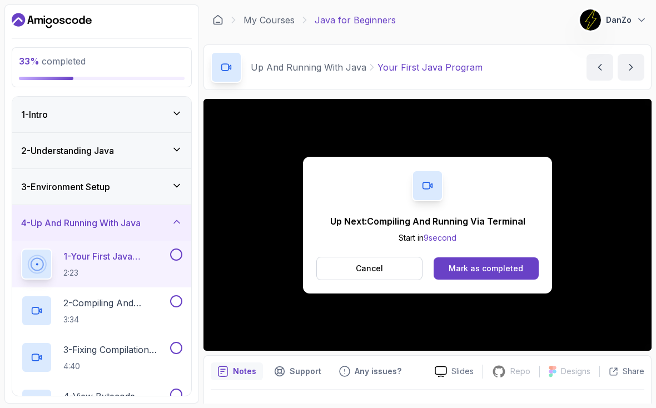
click at [181, 254] on button at bounding box center [176, 254] width 12 height 12
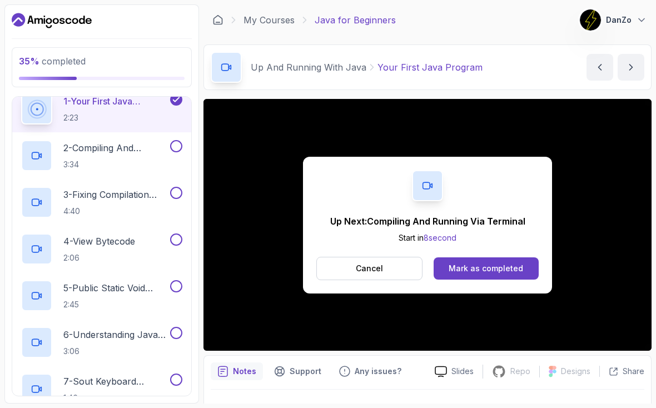
scroll to position [156, 0]
click at [118, 165] on p "3:34" at bounding box center [115, 163] width 104 height 11
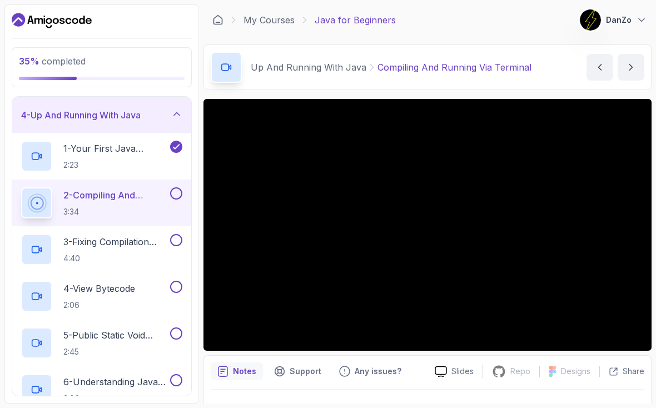
scroll to position [107, 0]
click at [110, 199] on p "2 - Compiling And Running Via Terminal" at bounding box center [115, 195] width 104 height 13
click at [43, 199] on icon at bounding box center [37, 204] width 14 height 14
click at [51, 155] on div at bounding box center [36, 156] width 31 height 31
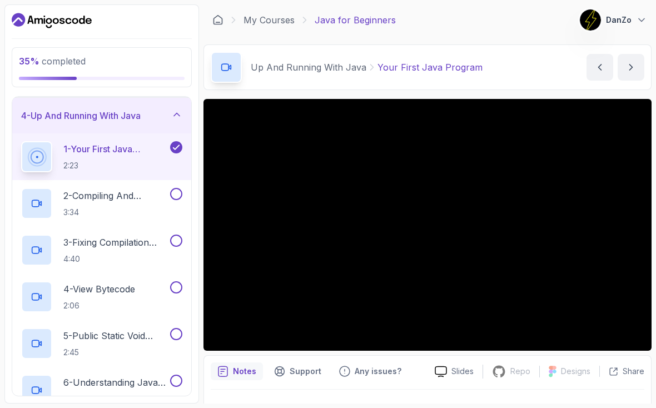
click at [47, 202] on div at bounding box center [36, 203] width 31 height 31
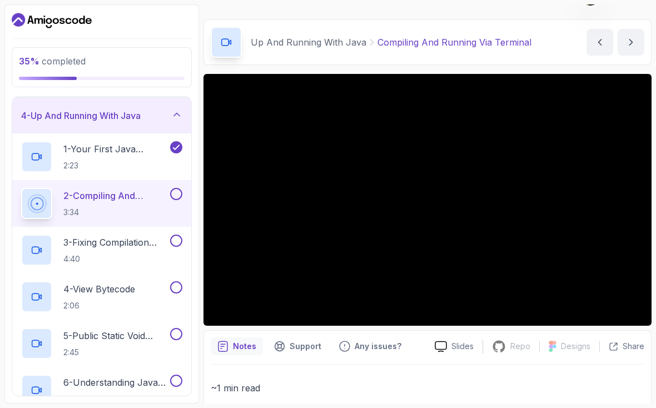
scroll to position [28, 0]
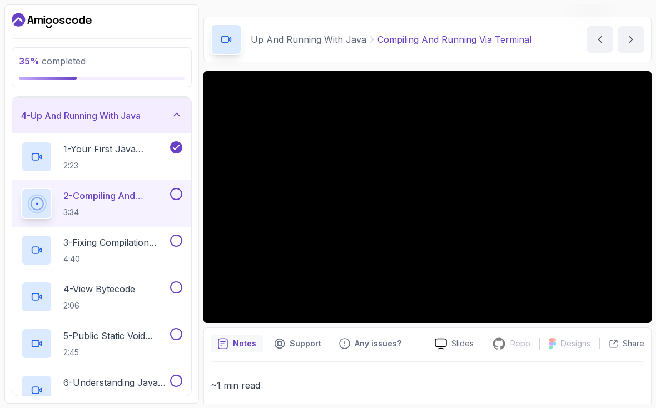
click at [177, 192] on button at bounding box center [176, 194] width 12 height 12
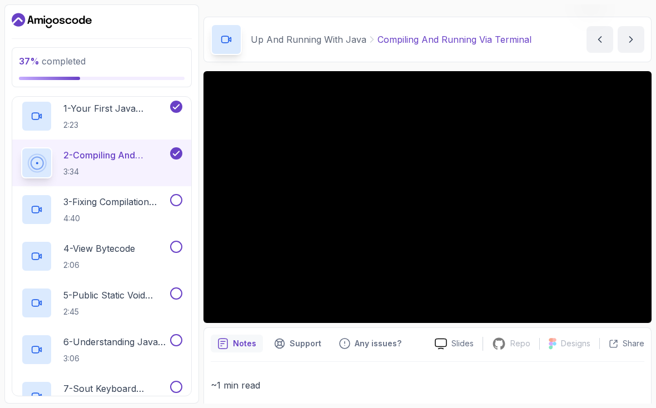
scroll to position [146, 0]
